Goal: Use online tool/utility

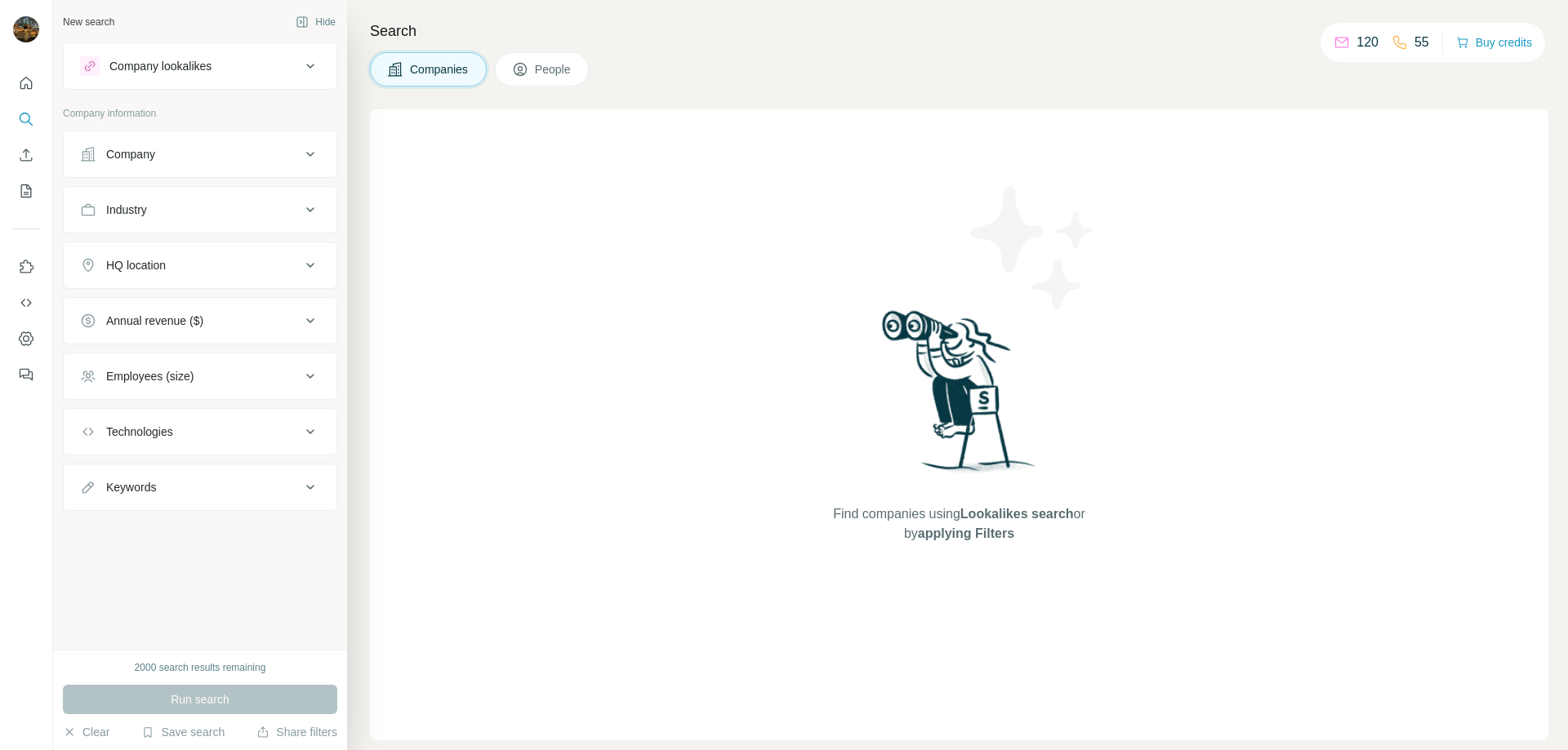
click at [139, 175] on div "Company" at bounding box center [200, 154] width 275 height 48
click at [186, 172] on button "Company" at bounding box center [200, 154] width 273 height 39
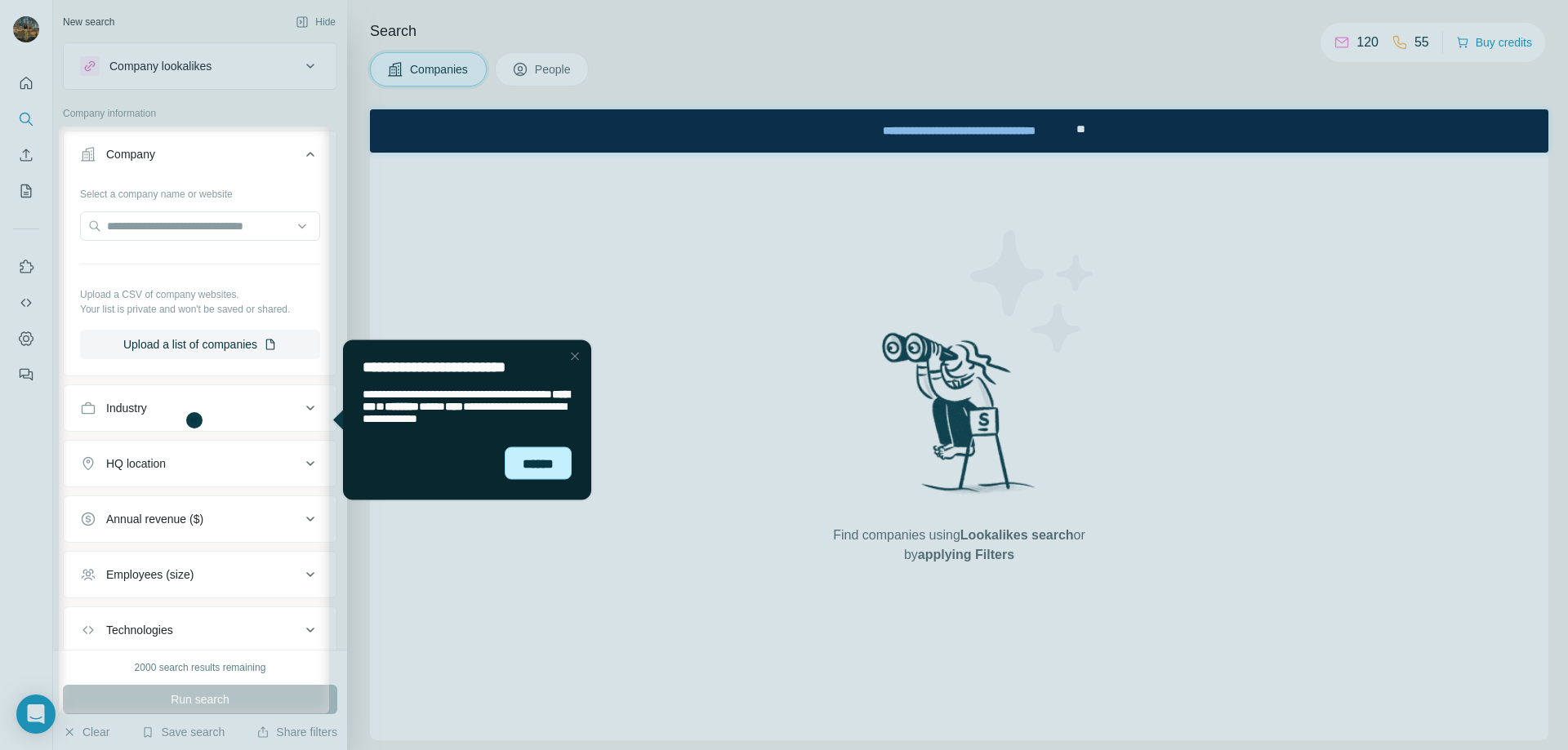
click at [535, 459] on div "******" at bounding box center [538, 463] width 67 height 32
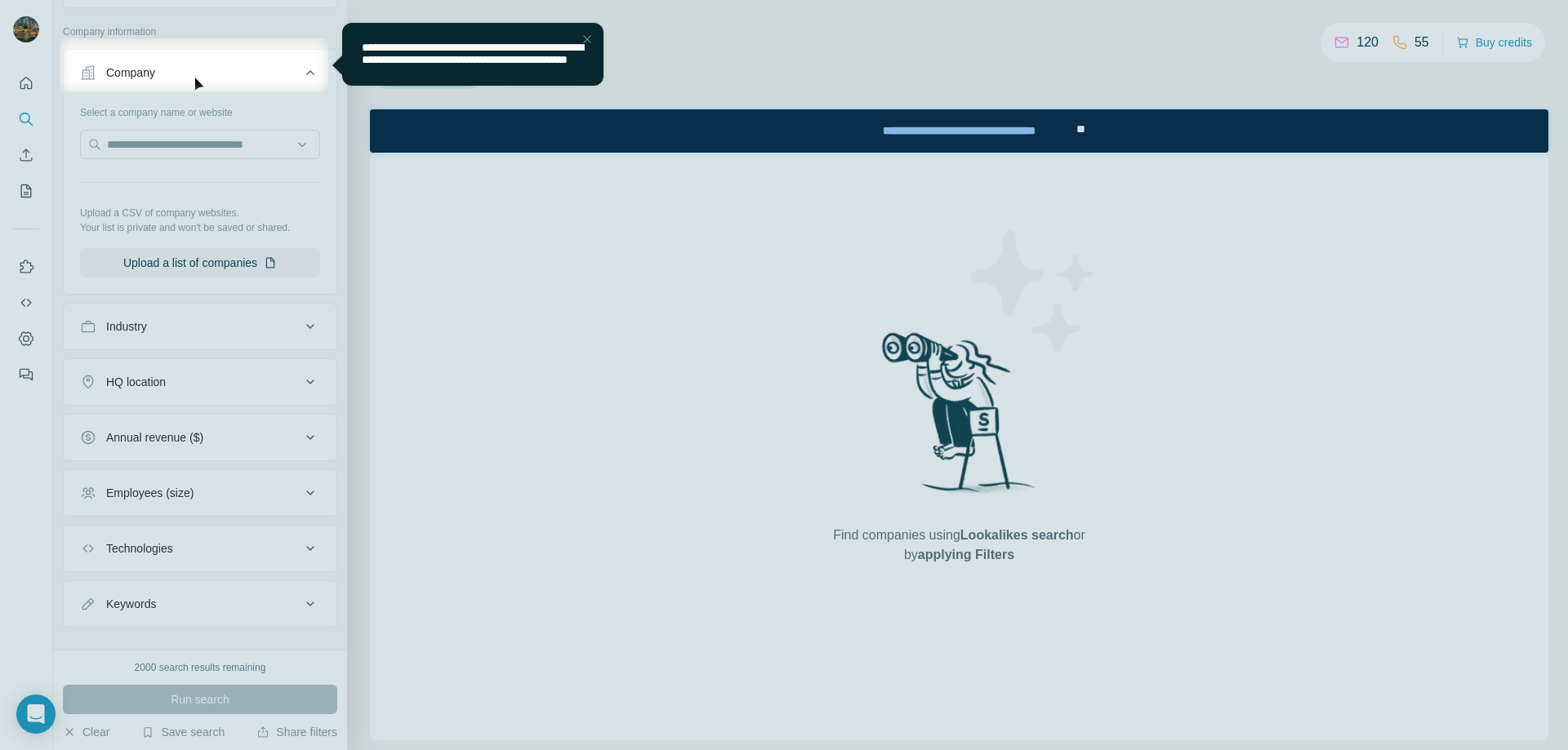
scroll to position [106, 0]
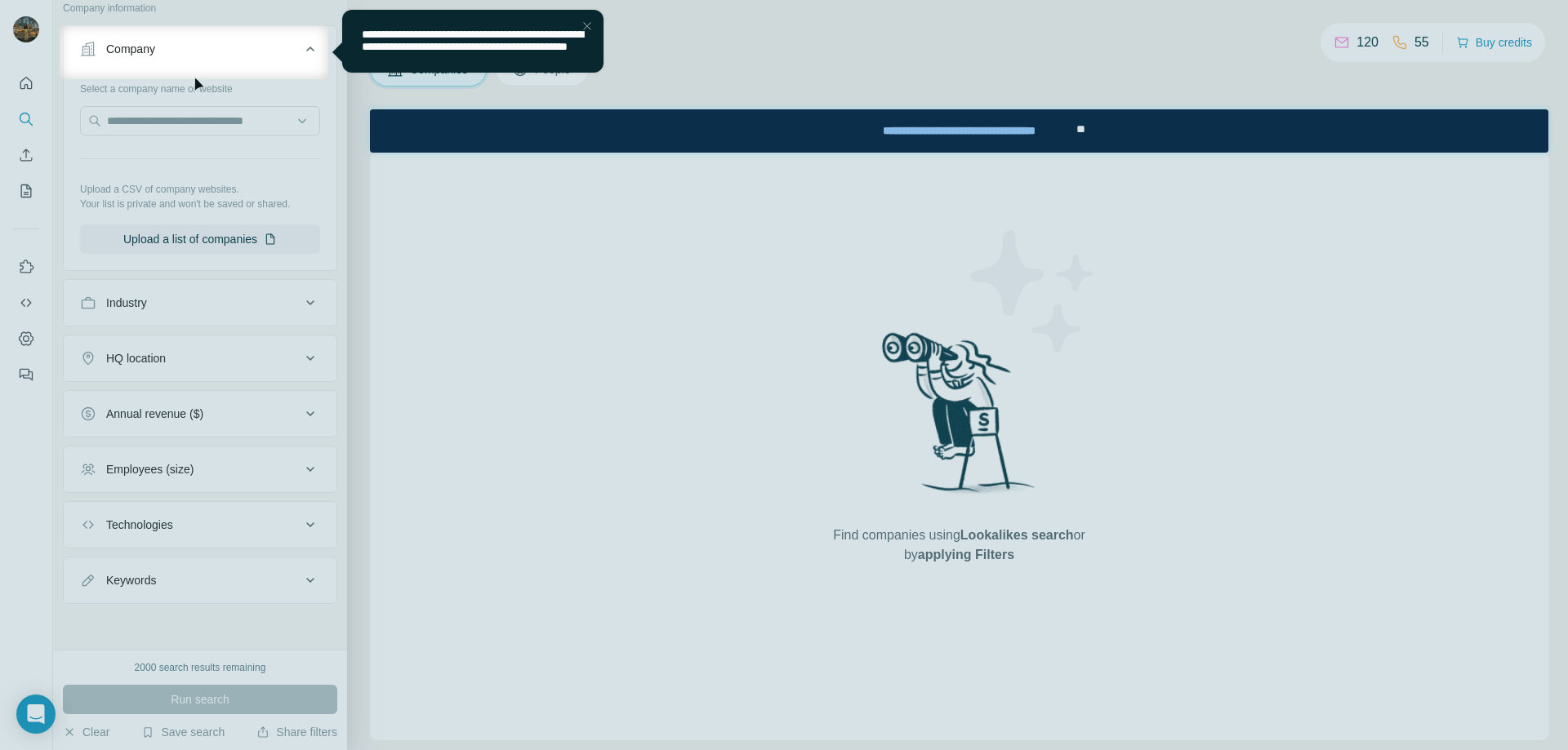
click at [431, 386] on div at bounding box center [784, 415] width 1568 height 672
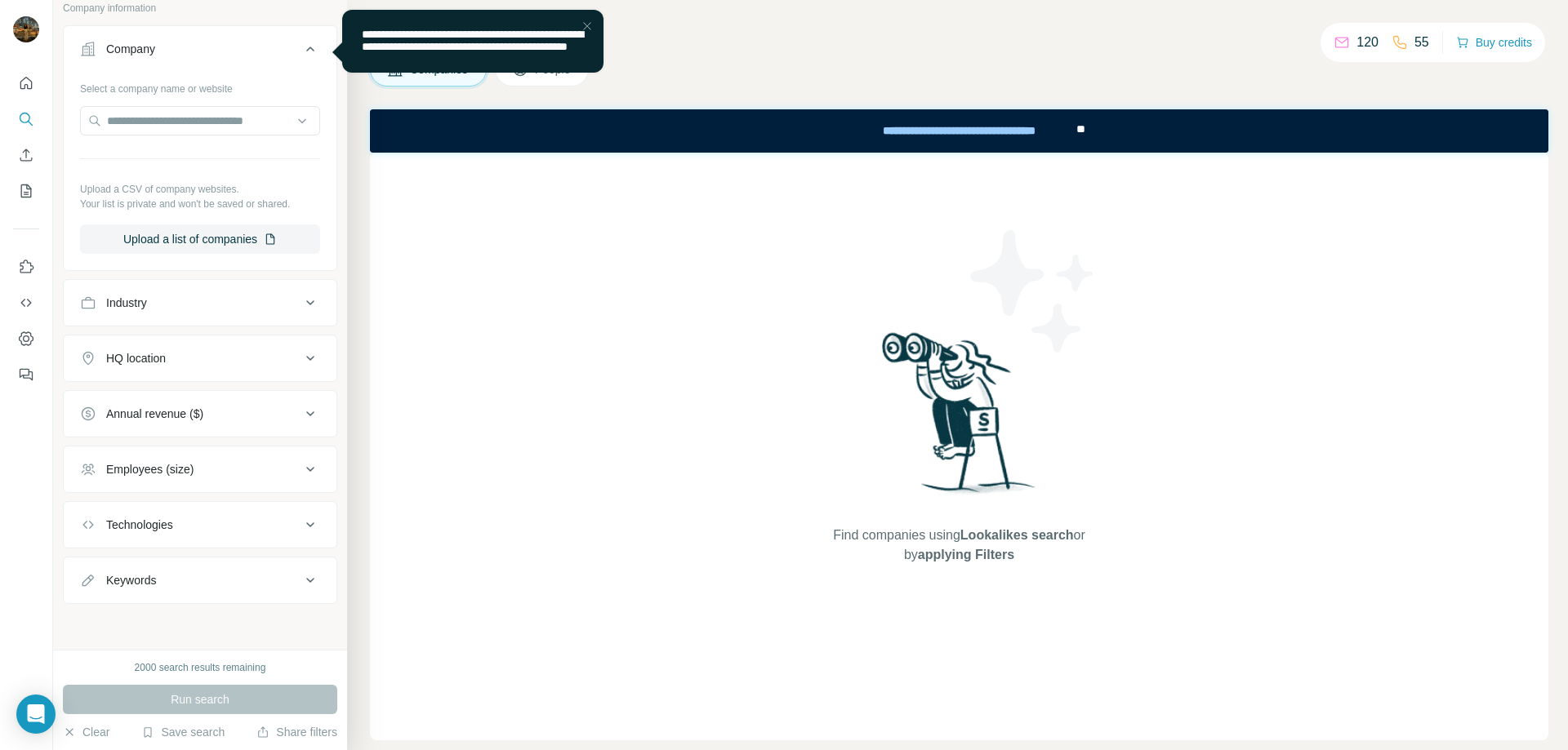
click at [224, 37] on button "Company" at bounding box center [200, 52] width 273 height 46
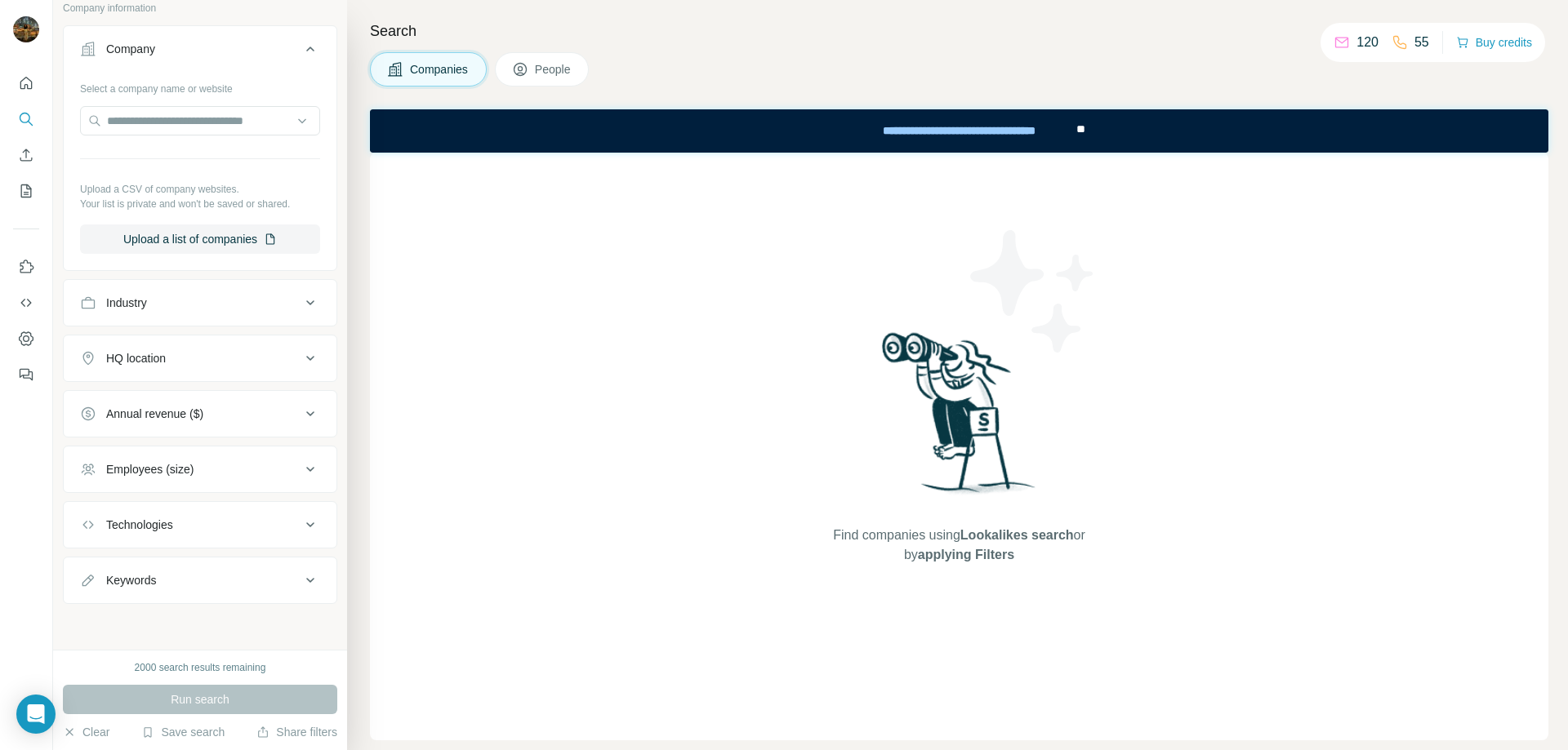
scroll to position [0, 0]
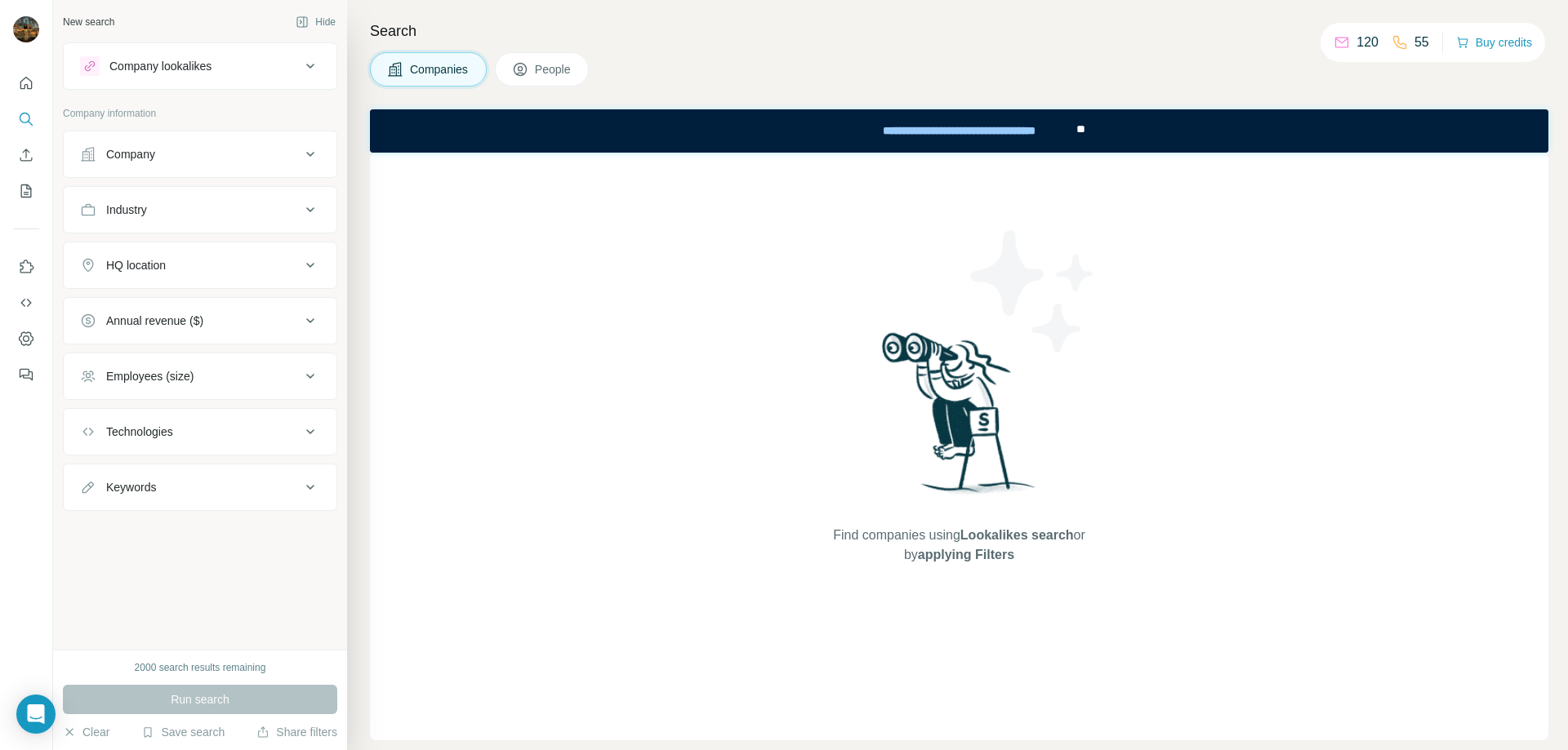
click at [210, 147] on div "Company" at bounding box center [190, 153] width 221 height 16
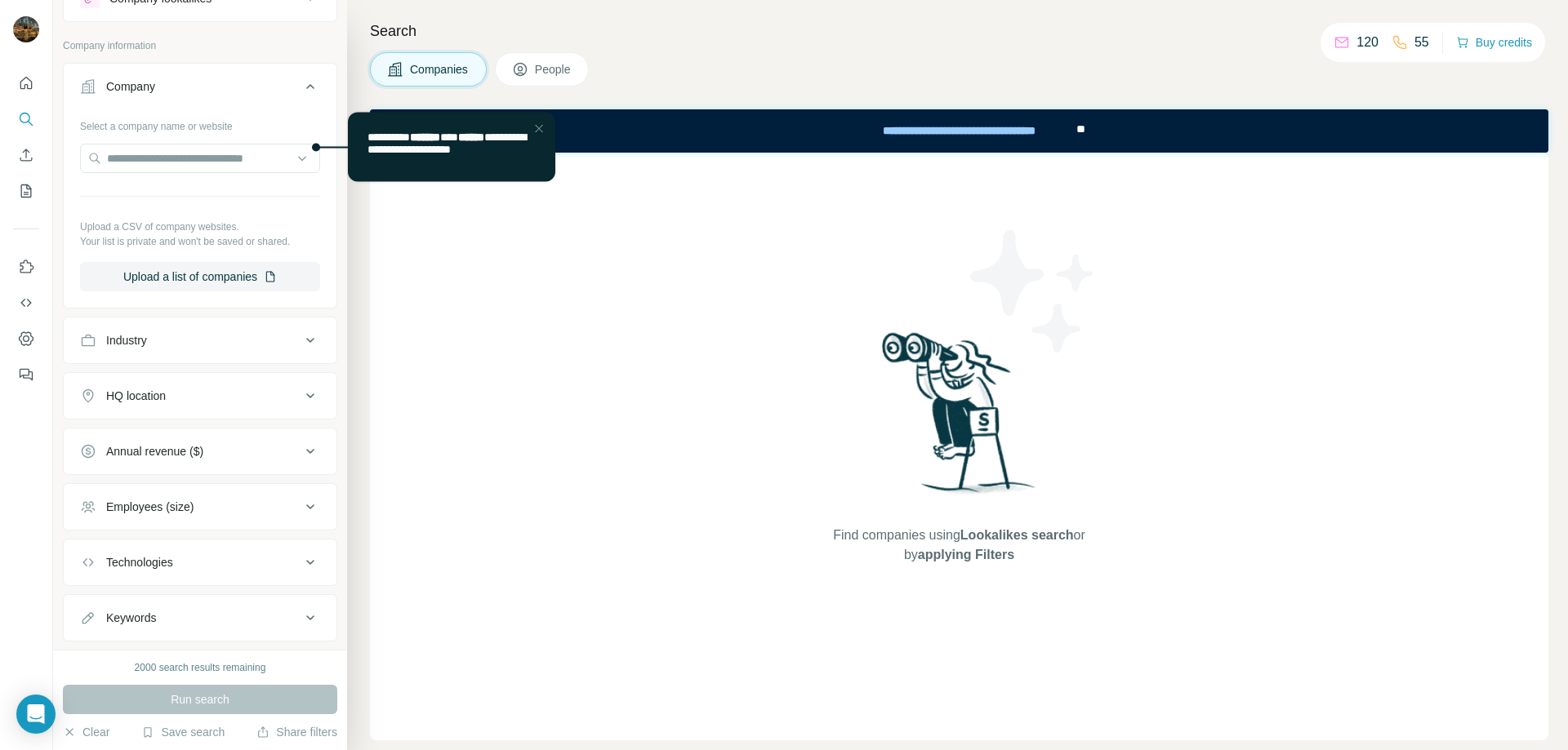
scroll to position [82, 0]
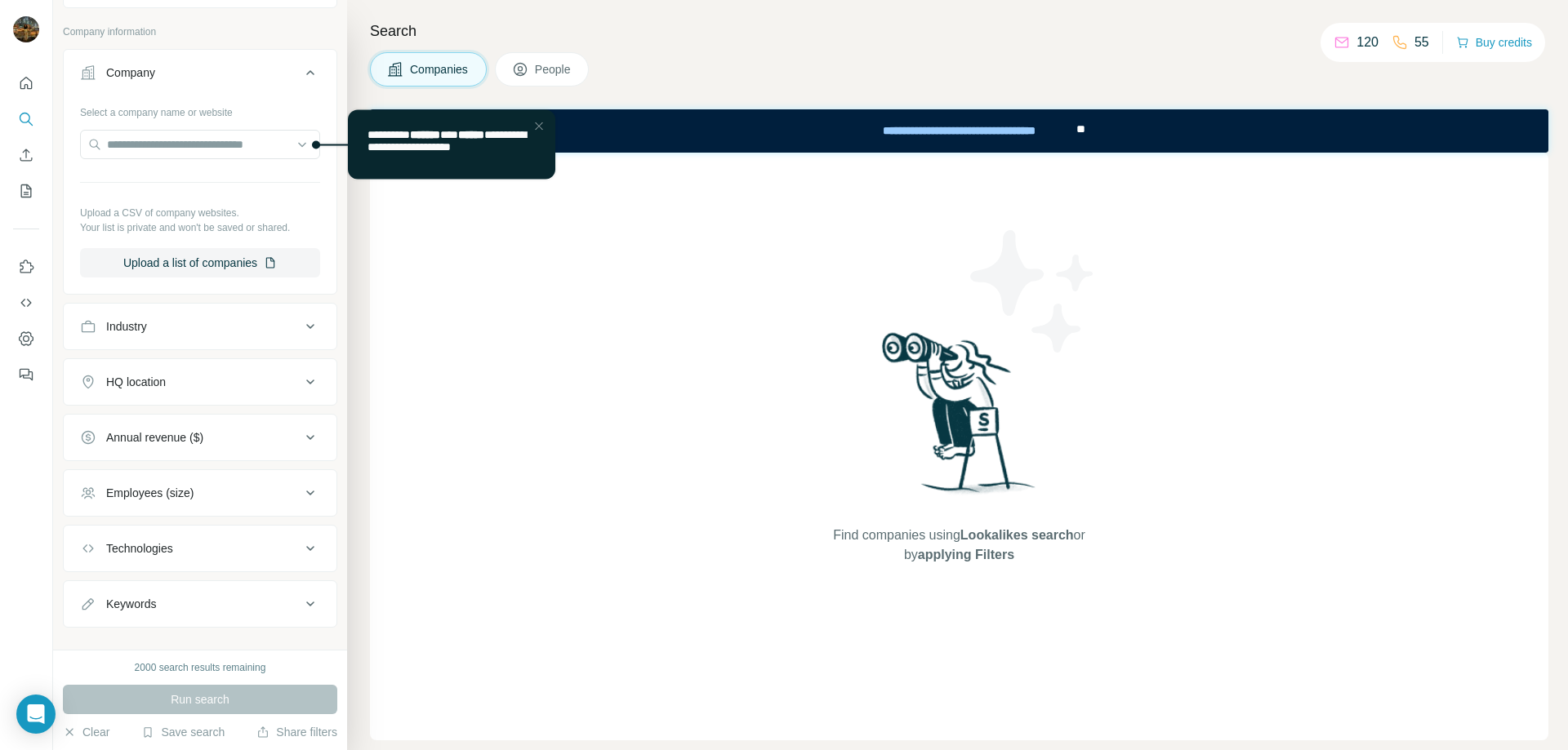
click at [195, 319] on div "Industry" at bounding box center [190, 326] width 221 height 16
click at [185, 356] on div at bounding box center [191, 367] width 202 height 28
type input "*"
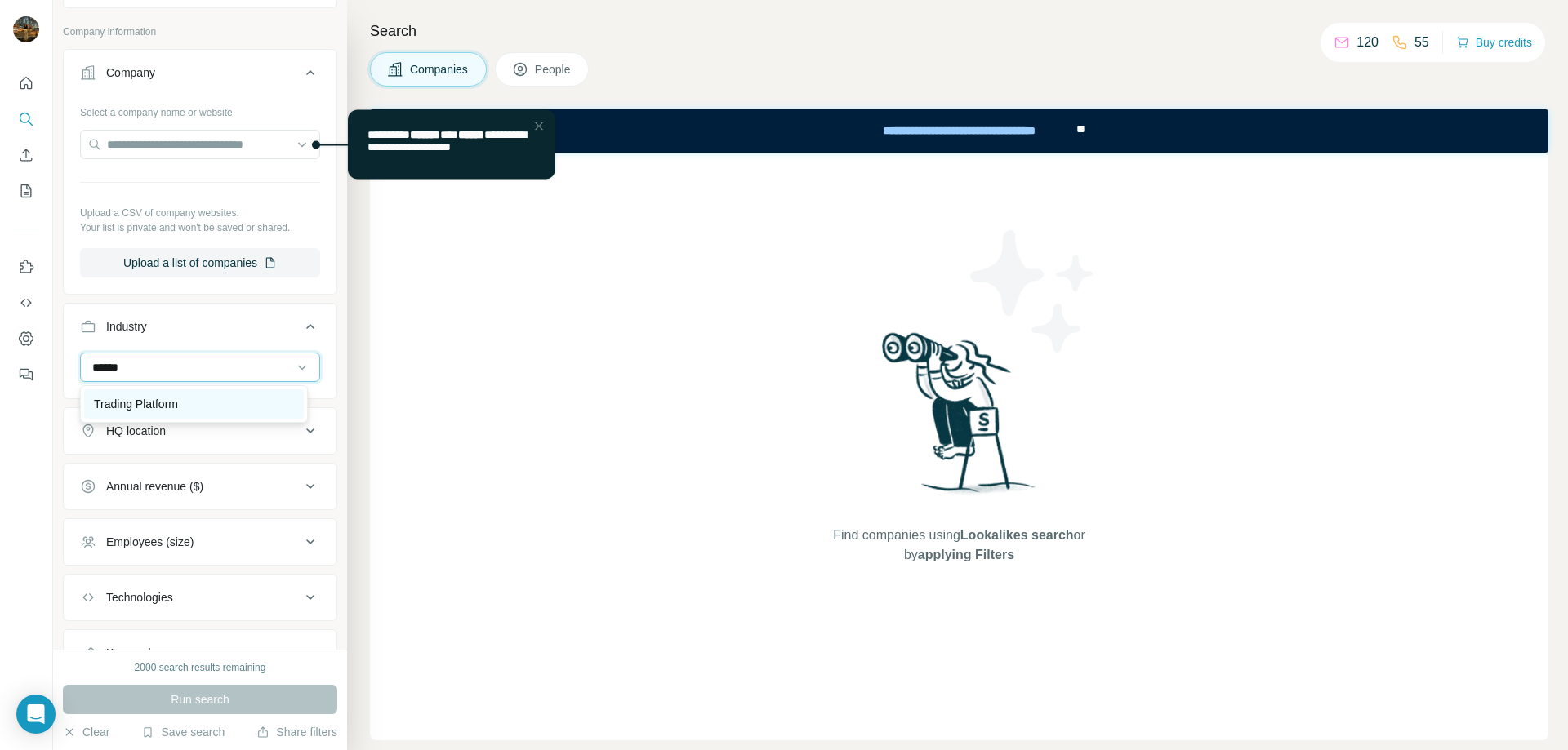
type input "******"
click at [185, 417] on div "Trading Platform" at bounding box center [194, 404] width 220 height 29
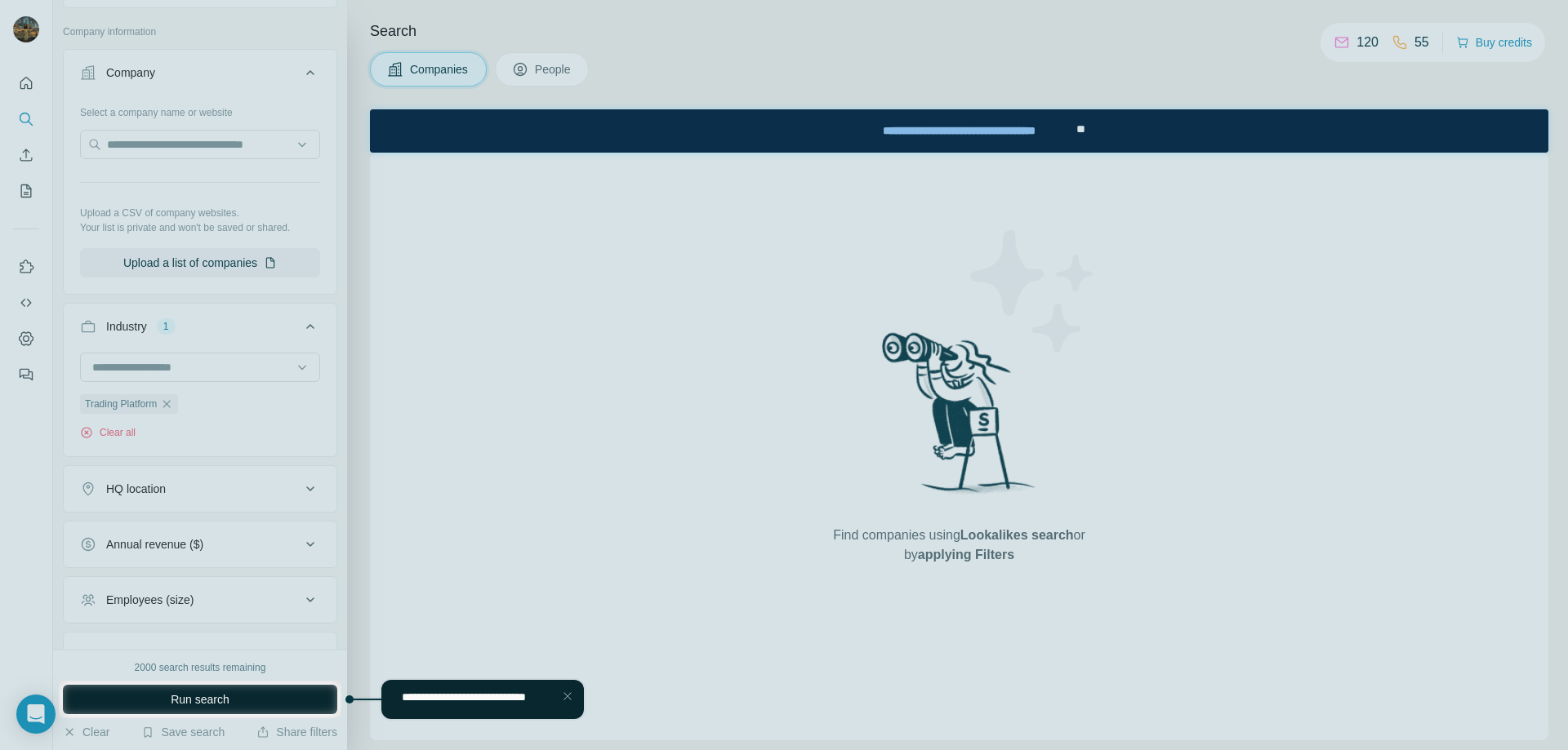
click at [252, 700] on button "Run search" at bounding box center [200, 700] width 275 height 29
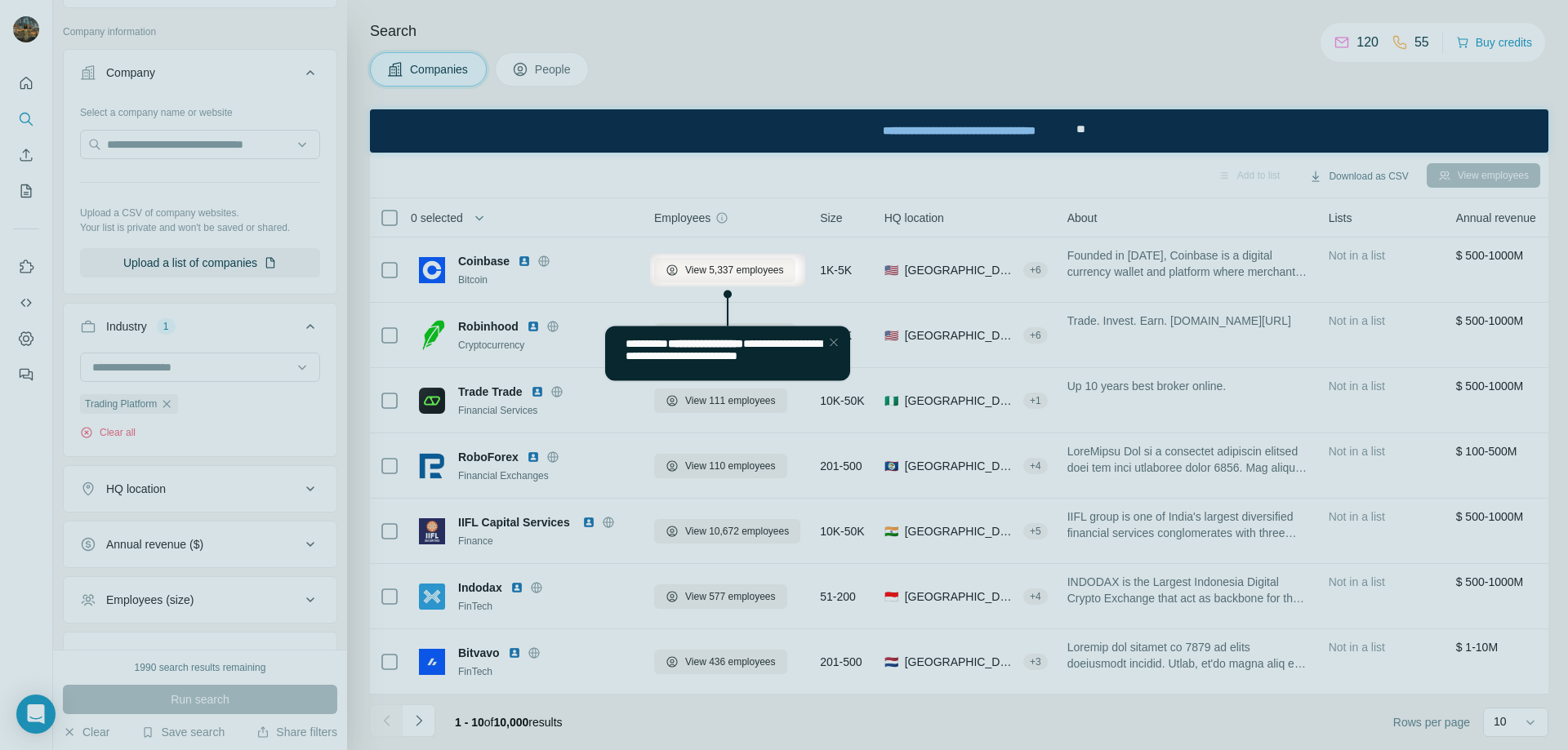
click at [182, 378] on div at bounding box center [784, 518] width 1568 height 464
click at [840, 346] on div "Close Step" at bounding box center [833, 342] width 20 height 20
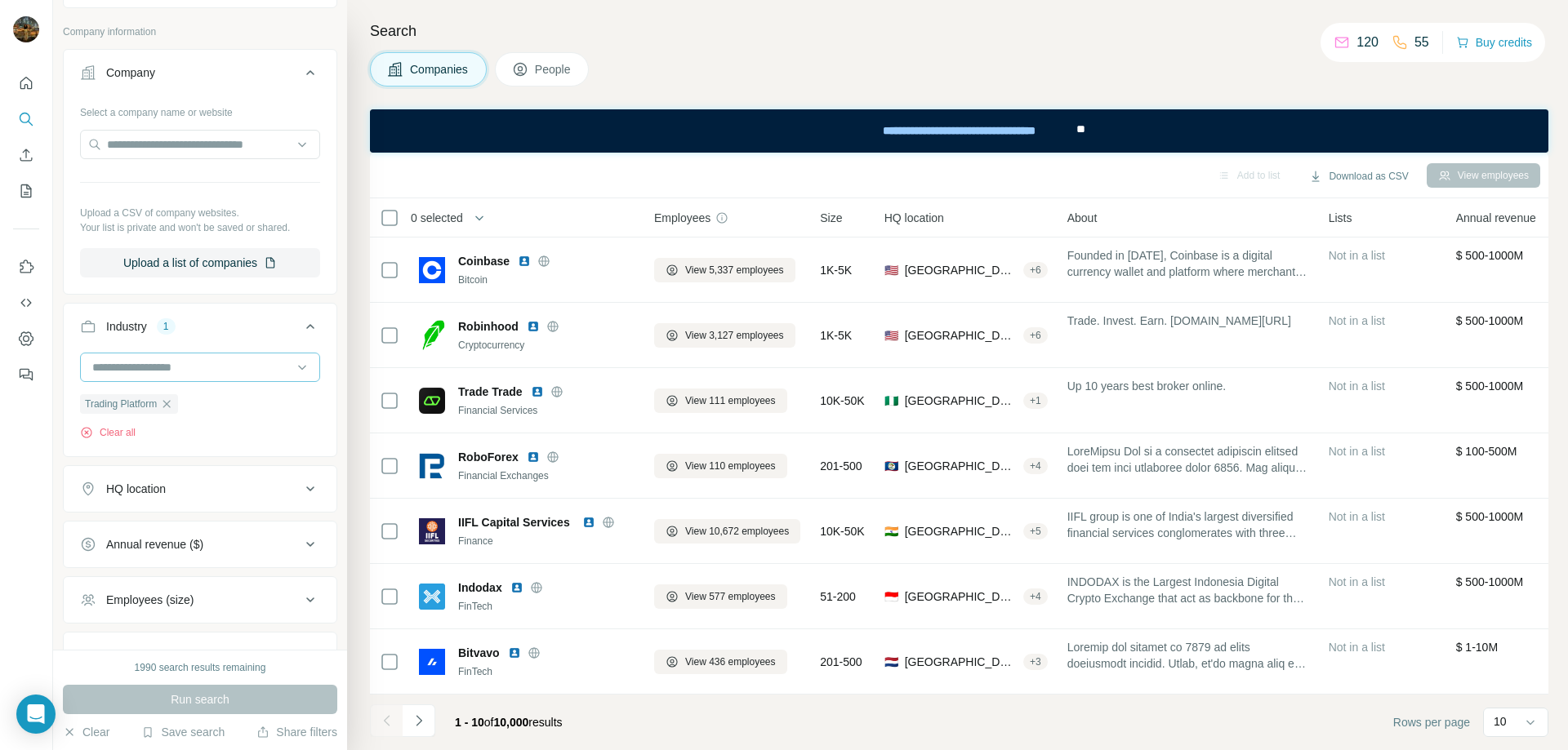
click at [246, 362] on input at bounding box center [191, 367] width 202 height 18
click at [323, 438] on div "Trading Platform Clear all" at bounding box center [200, 403] width 273 height 101
click at [173, 410] on icon "button" at bounding box center [166, 404] width 13 height 13
click at [187, 360] on input at bounding box center [191, 367] width 202 height 18
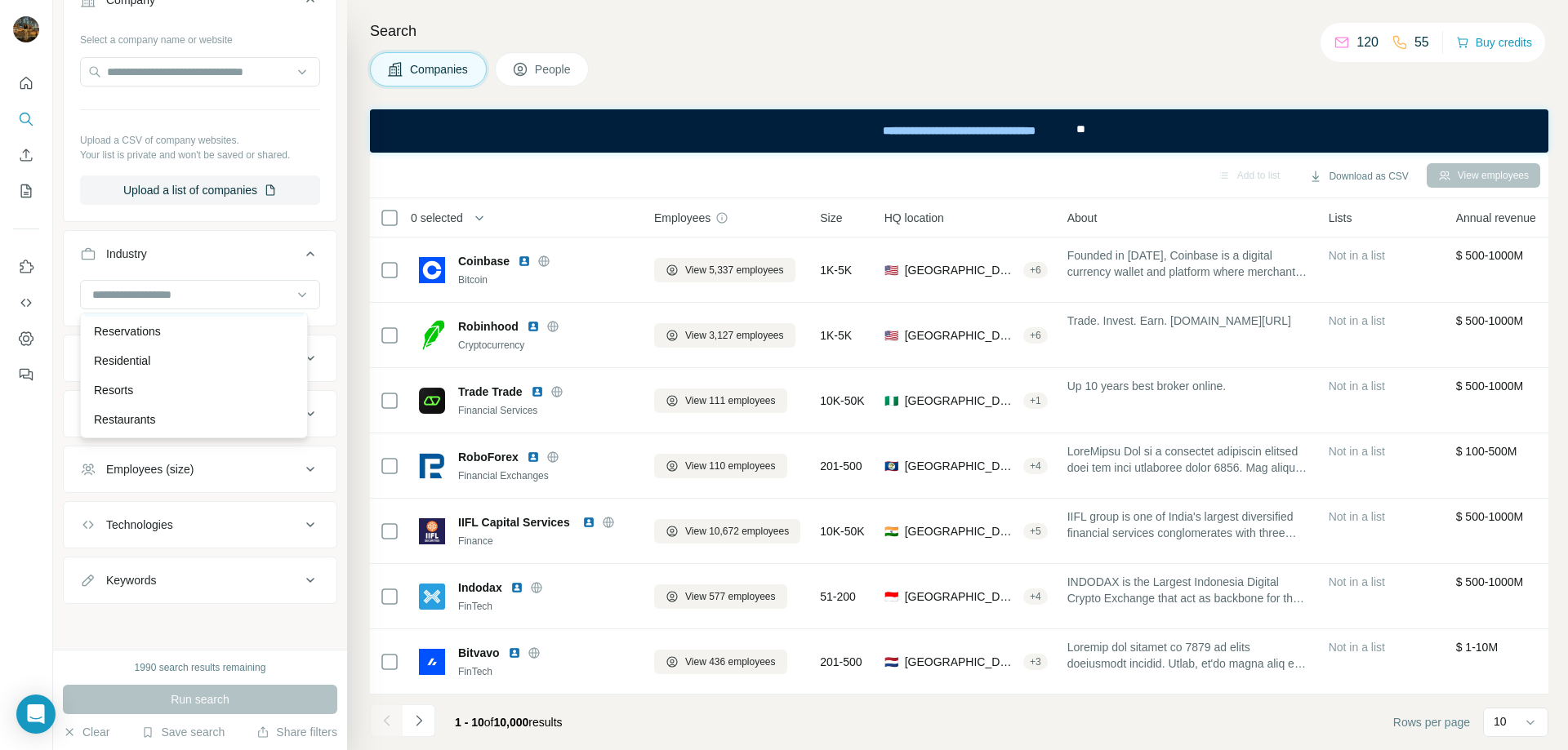
scroll to position [14126, 0]
click at [178, 580] on div "Keywords" at bounding box center [190, 580] width 221 height 16
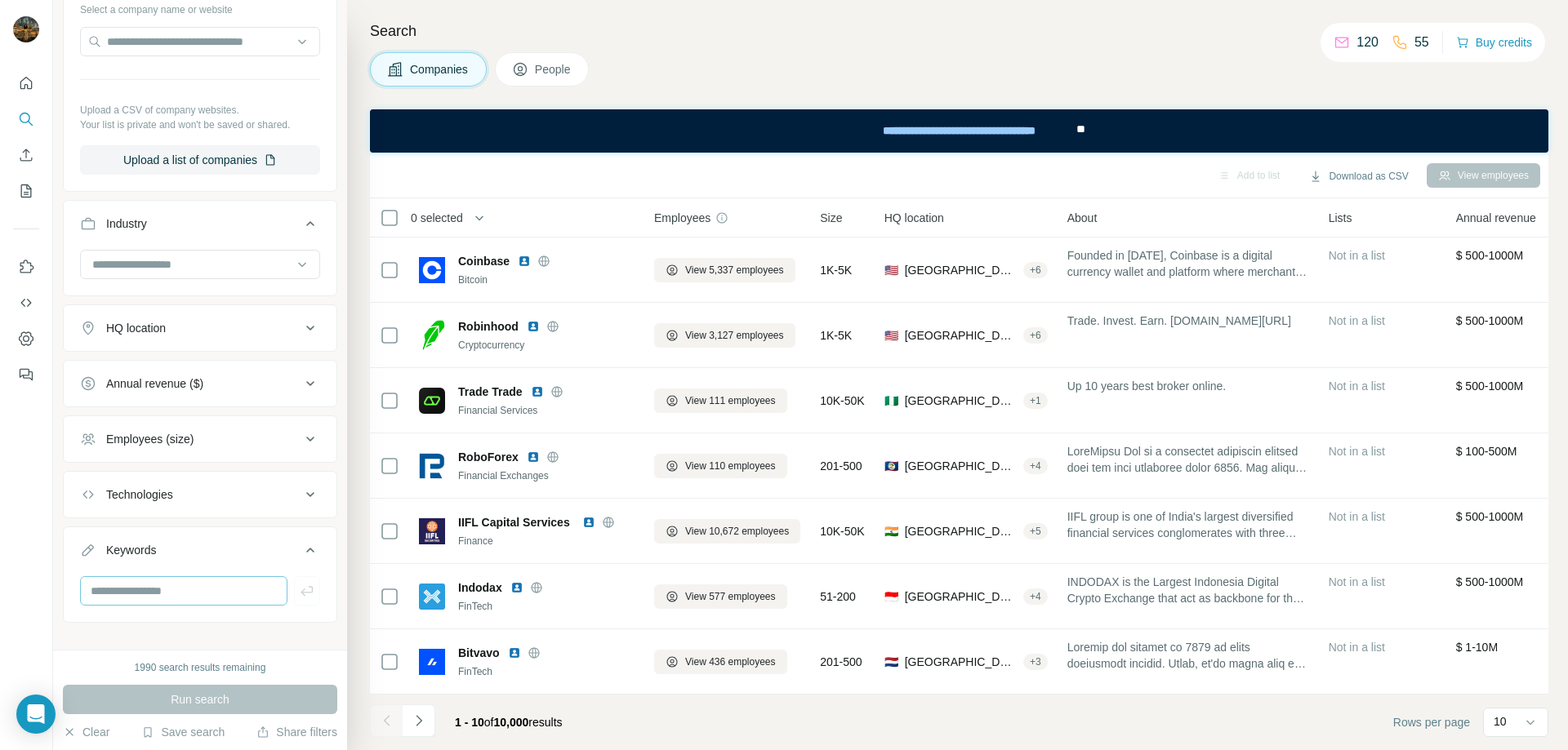
scroll to position [204, 0]
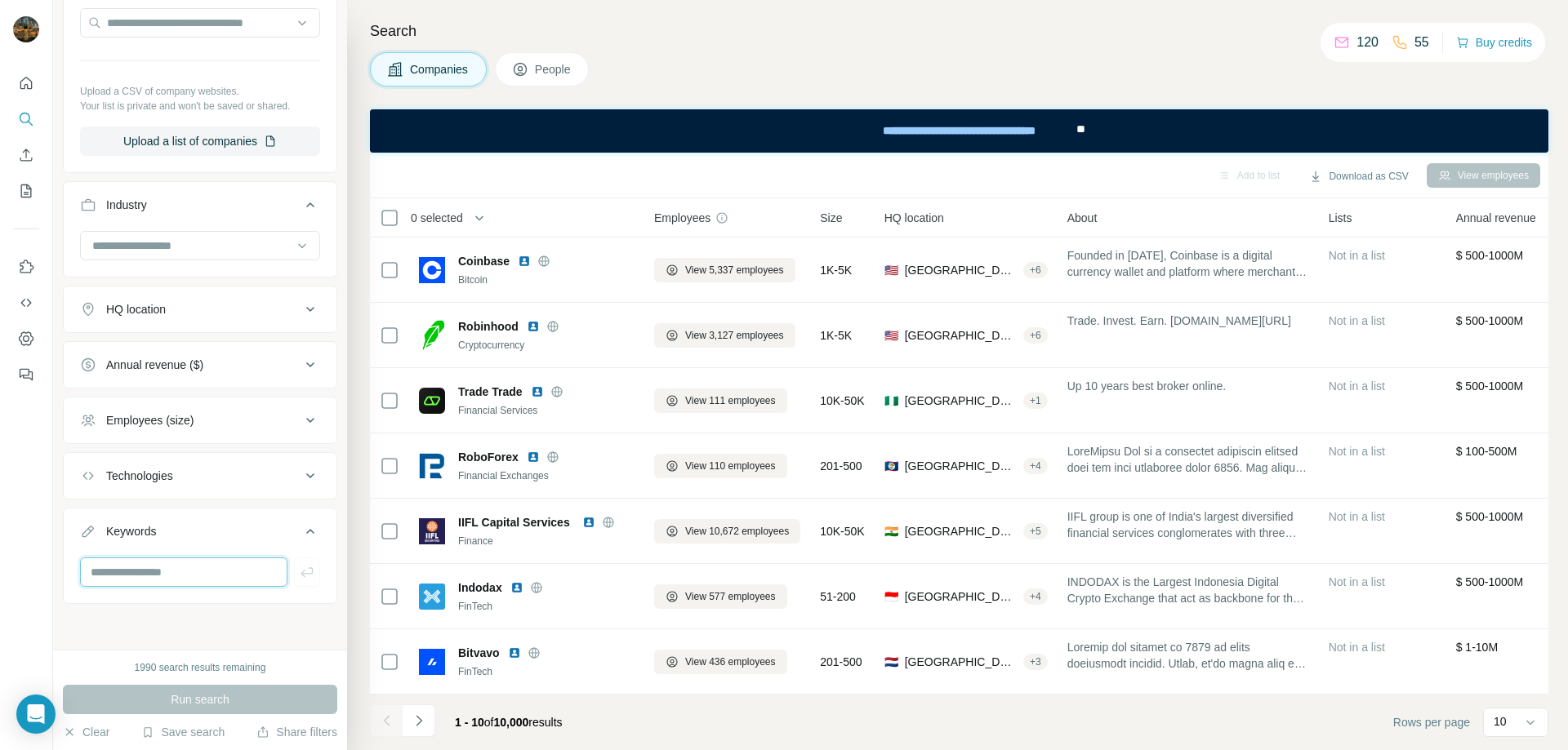
click at [173, 570] on input "text" at bounding box center [183, 572] width 207 height 29
type input "*******"
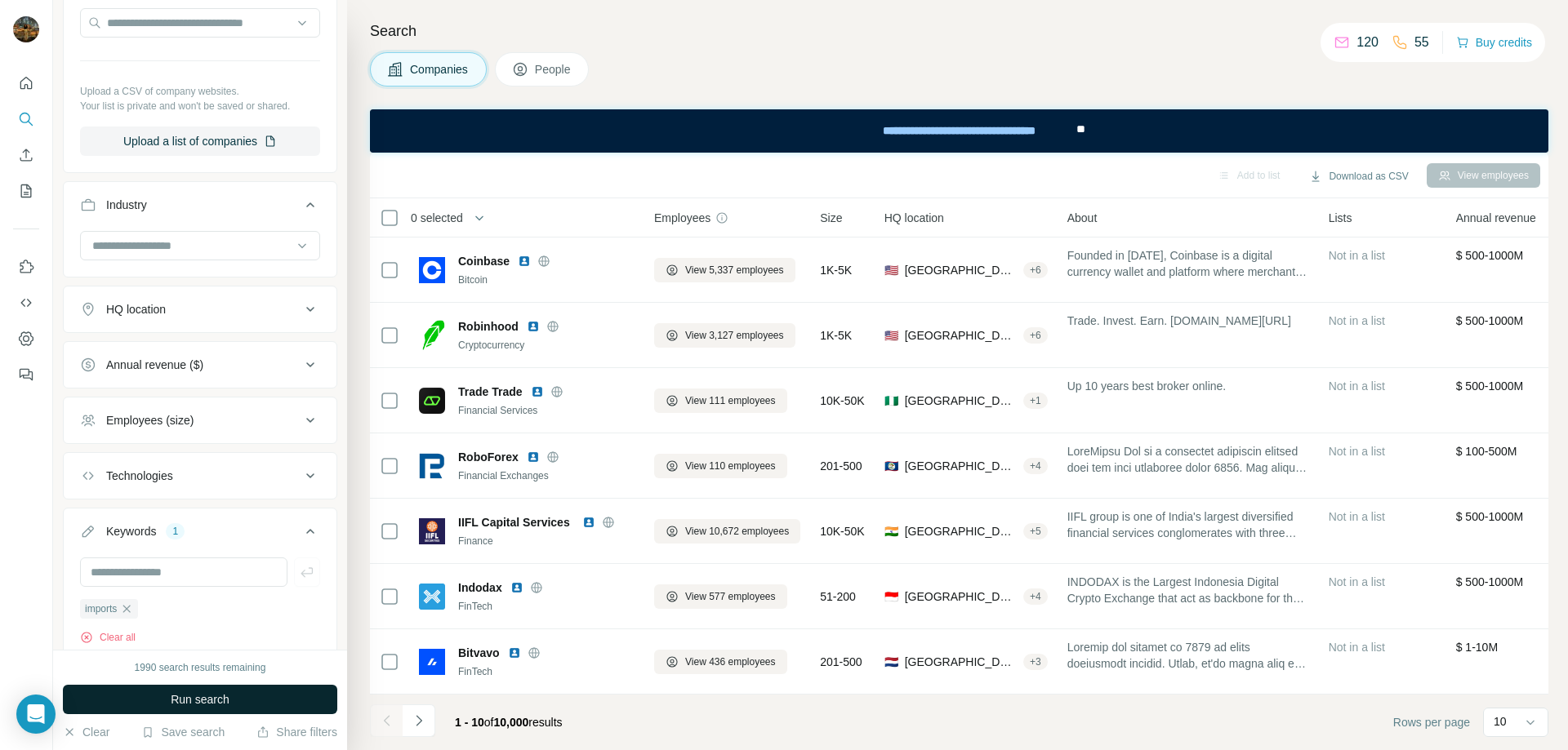
click at [197, 702] on span "Run search" at bounding box center [200, 699] width 59 height 16
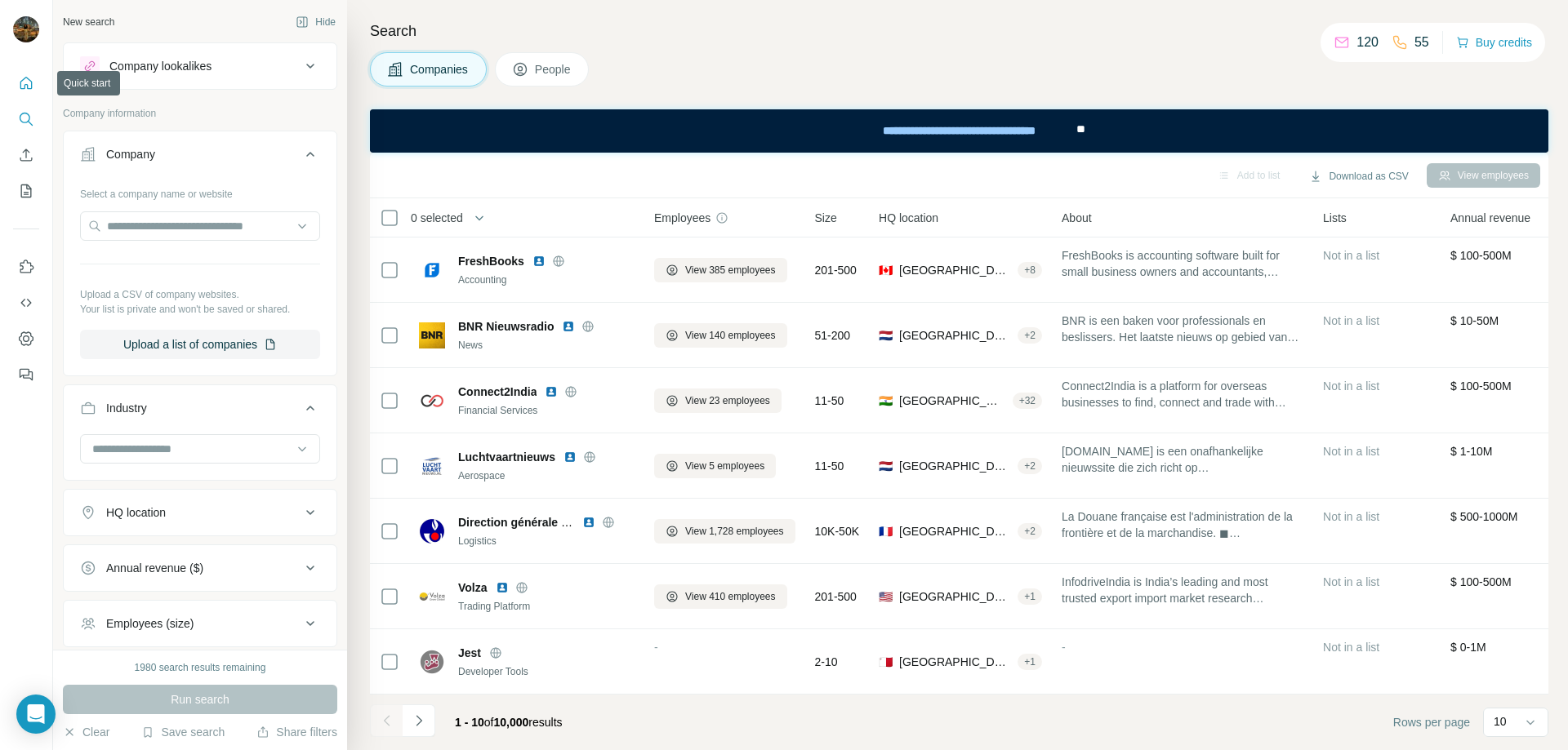
click at [33, 75] on icon "Quick start" at bounding box center [26, 83] width 16 height 16
